Goal: Find specific page/section: Find specific page/section

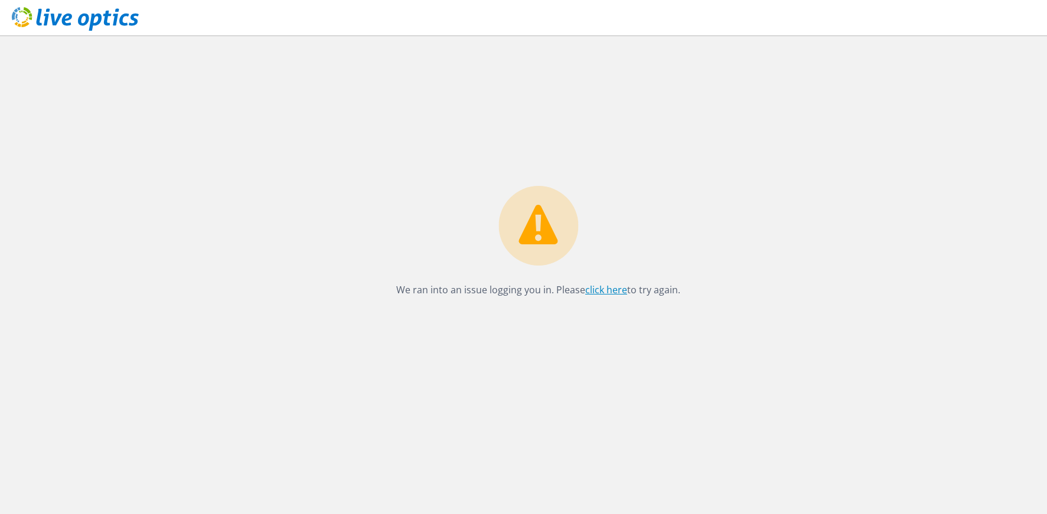
click at [604, 288] on link "click here" at bounding box center [606, 289] width 42 height 13
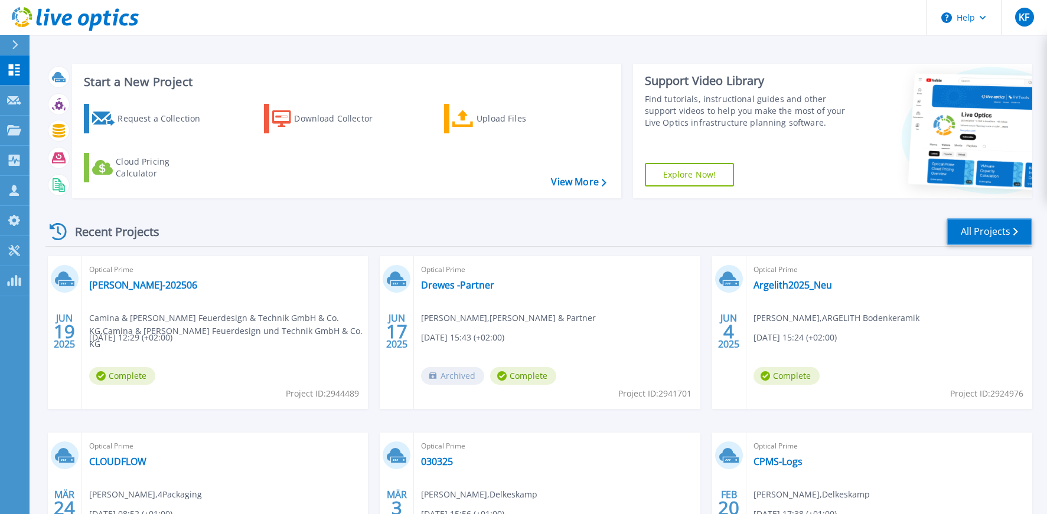
click at [976, 235] on link "All Projects" at bounding box center [989, 231] width 86 height 27
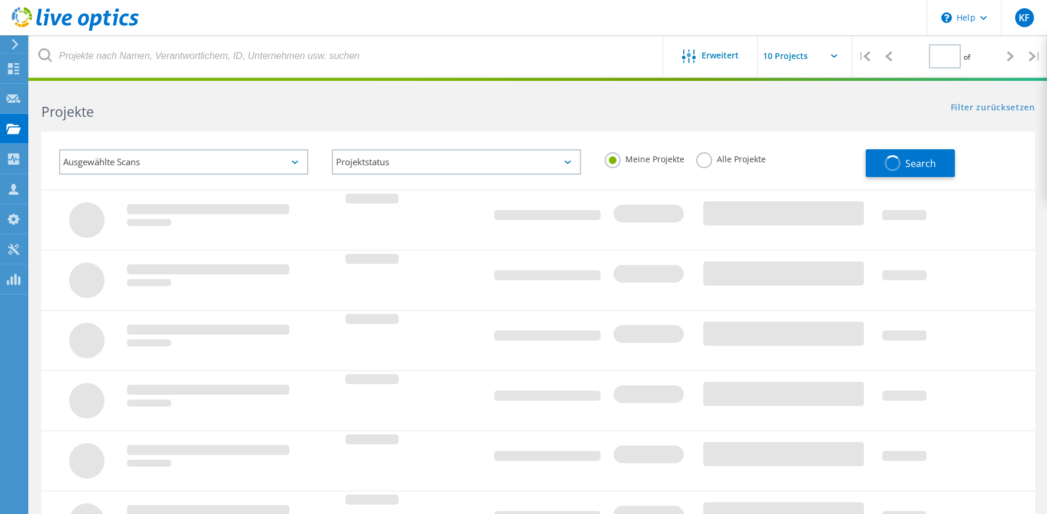
type input "1"
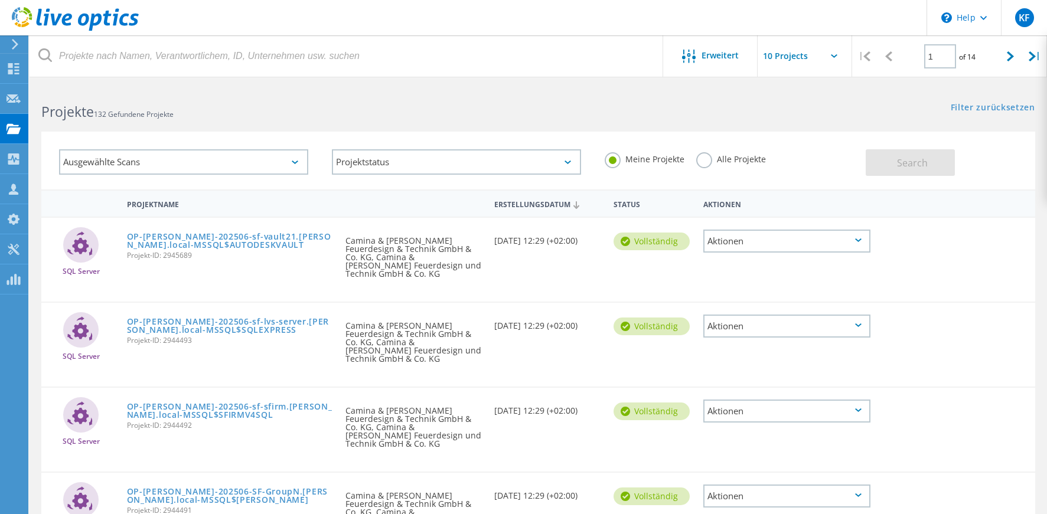
click at [708, 158] on label "Alle Projekte" at bounding box center [731, 157] width 70 height 11
click at [0, 0] on input "Alle Projekte" at bounding box center [0, 0] width 0 height 0
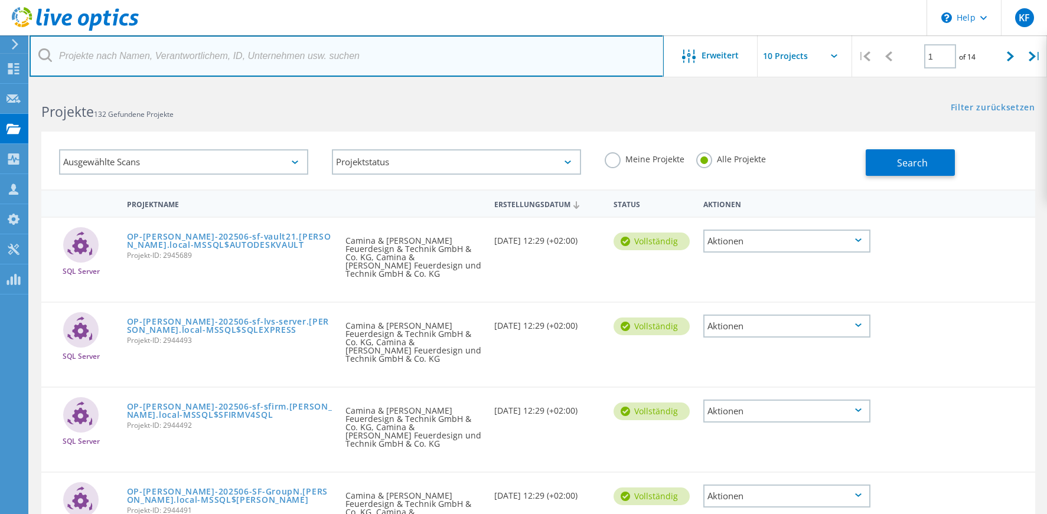
click at [176, 48] on input "text" at bounding box center [347, 55] width 634 height 41
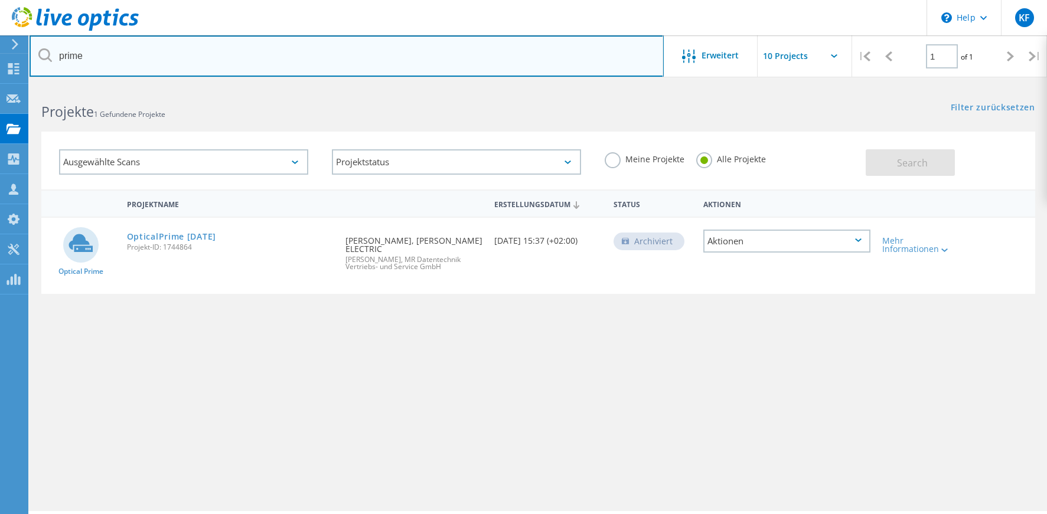
click at [220, 67] on input "prime" at bounding box center [347, 55] width 634 height 41
type input "p"
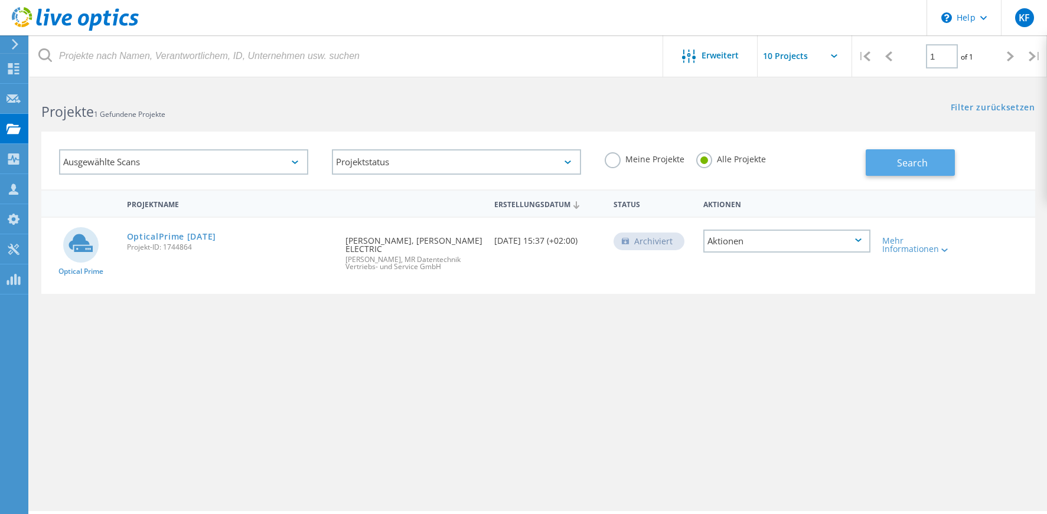
click at [918, 170] on button "Search" at bounding box center [909, 162] width 89 height 27
